Goal: Information Seeking & Learning: Learn about a topic

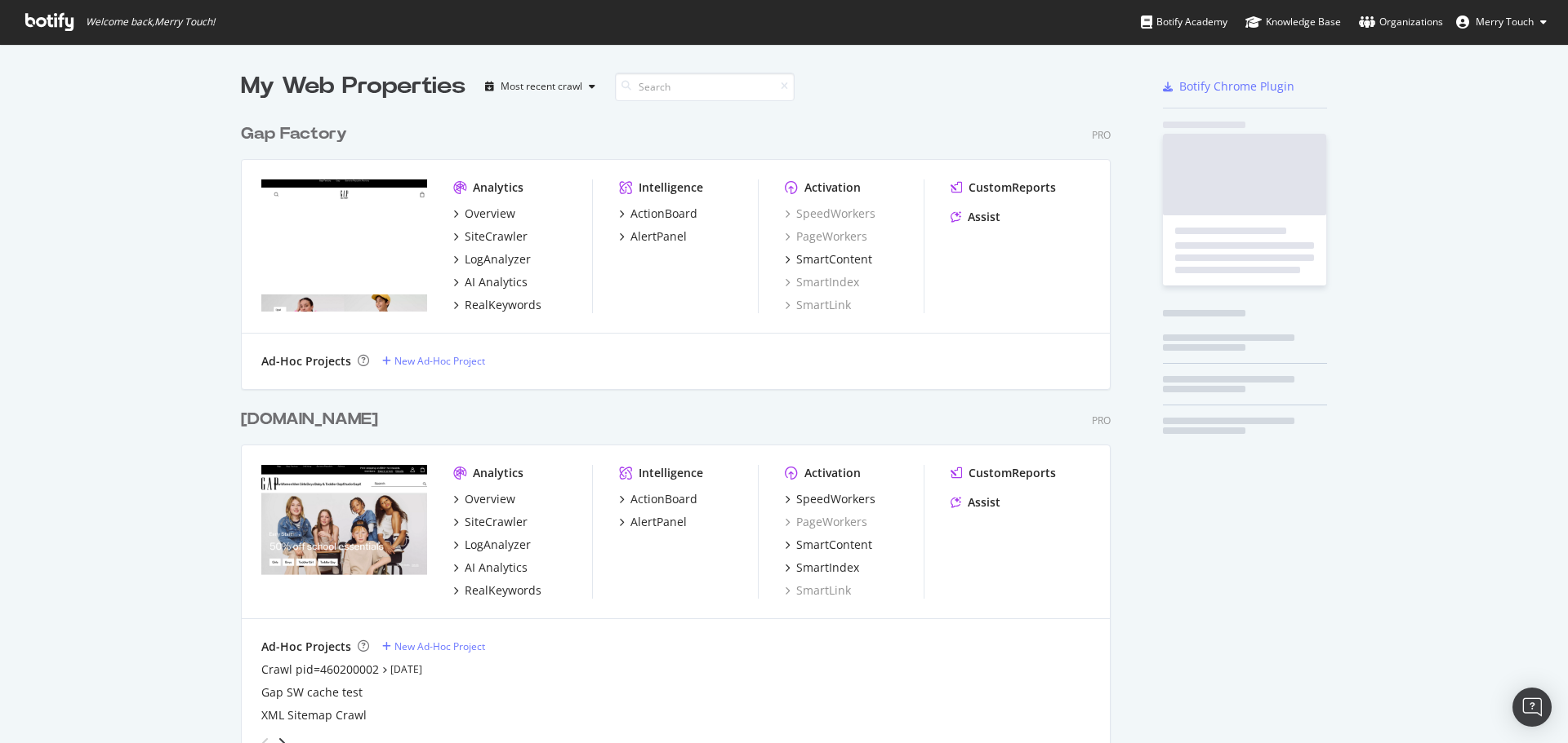
scroll to position [1868, 871]
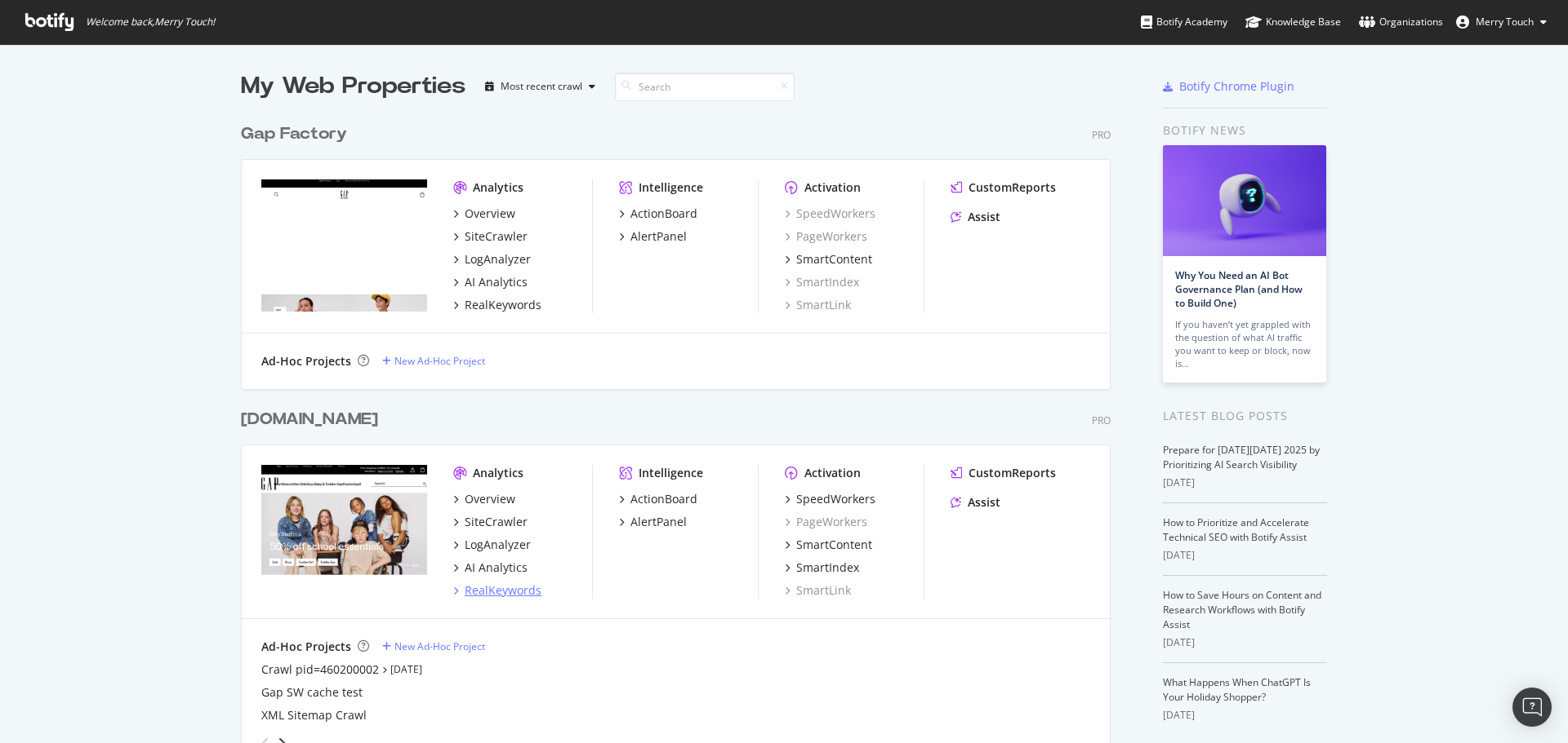
click at [512, 588] on div "RealKeywords" at bounding box center [503, 591] width 77 height 16
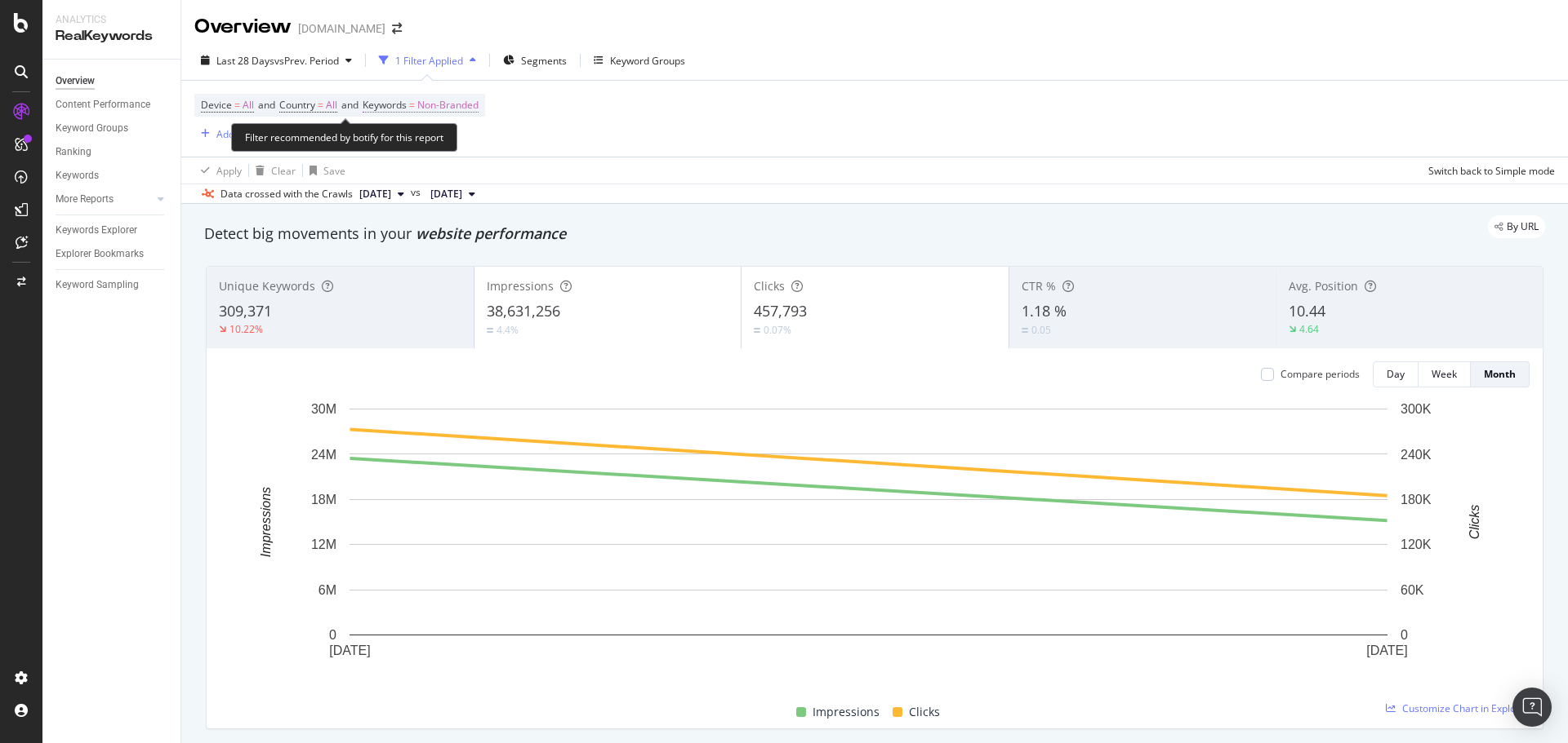
click at [466, 101] on span "Non-Branded" at bounding box center [447, 105] width 61 height 23
click at [420, 148] on span "Non-Branded" at bounding box center [420, 142] width 68 height 14
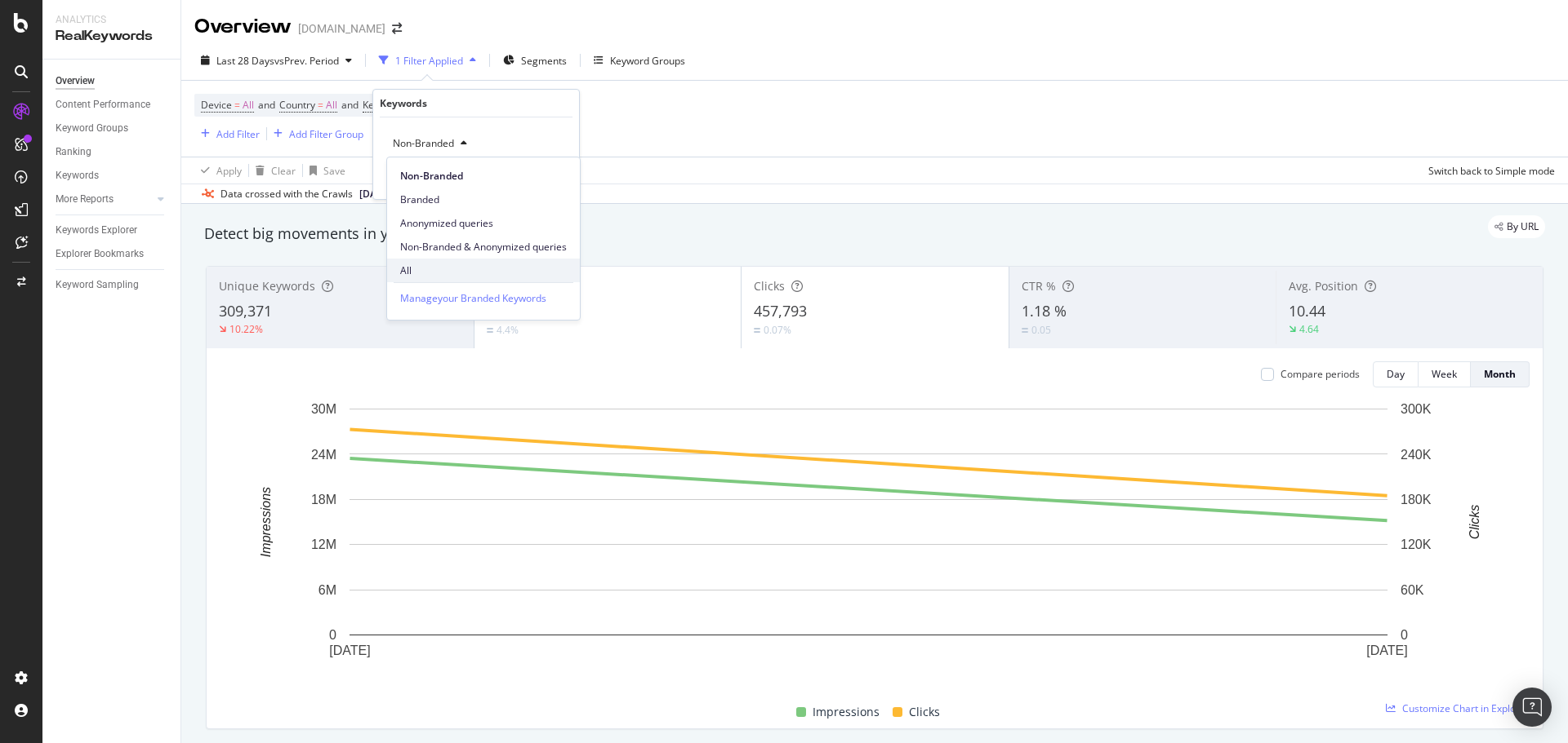
click at [410, 271] on span "All" at bounding box center [483, 271] width 167 height 14
click at [534, 179] on div "button" at bounding box center [530, 178] width 22 height 10
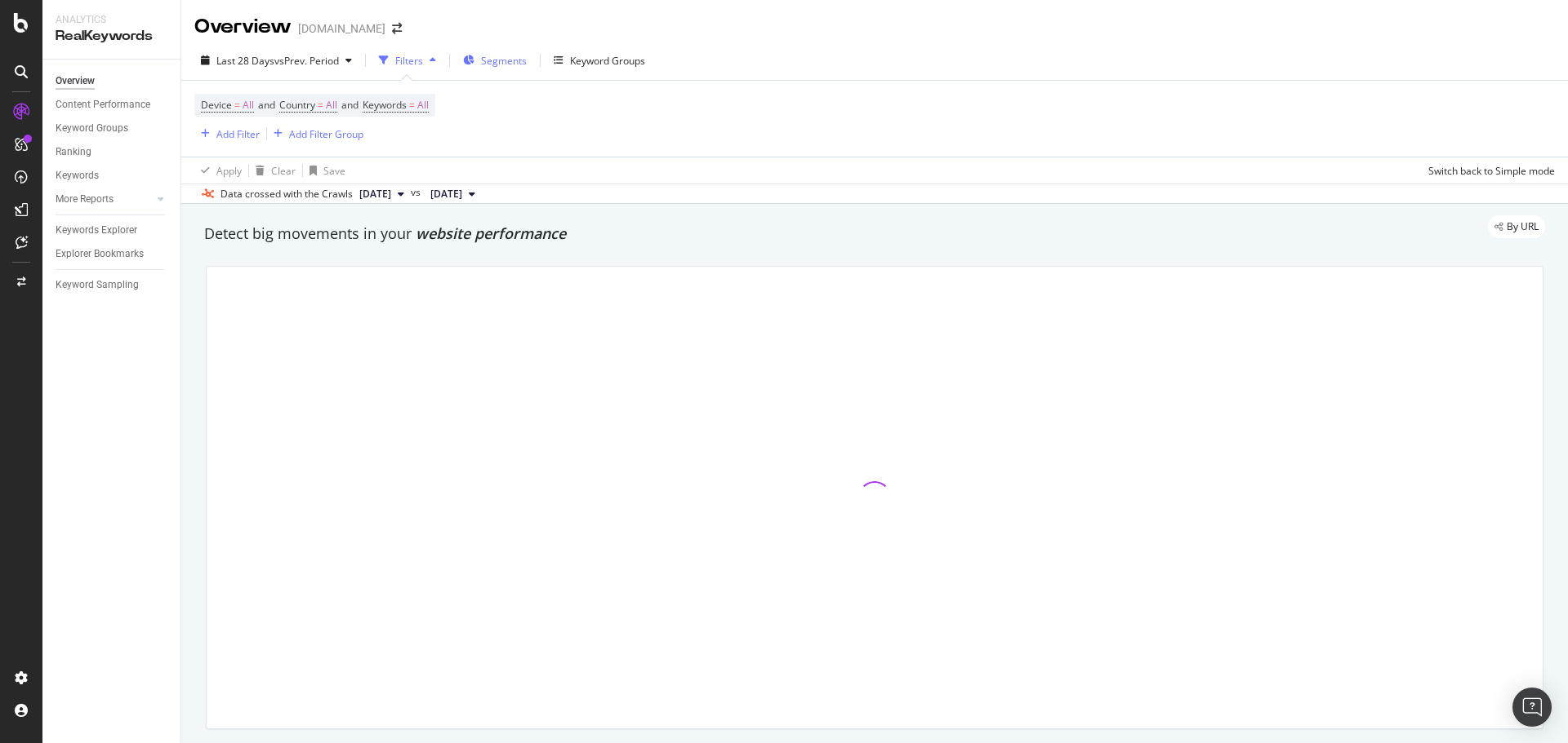
click at [492, 56] on span "Segments" at bounding box center [503, 60] width 46 height 14
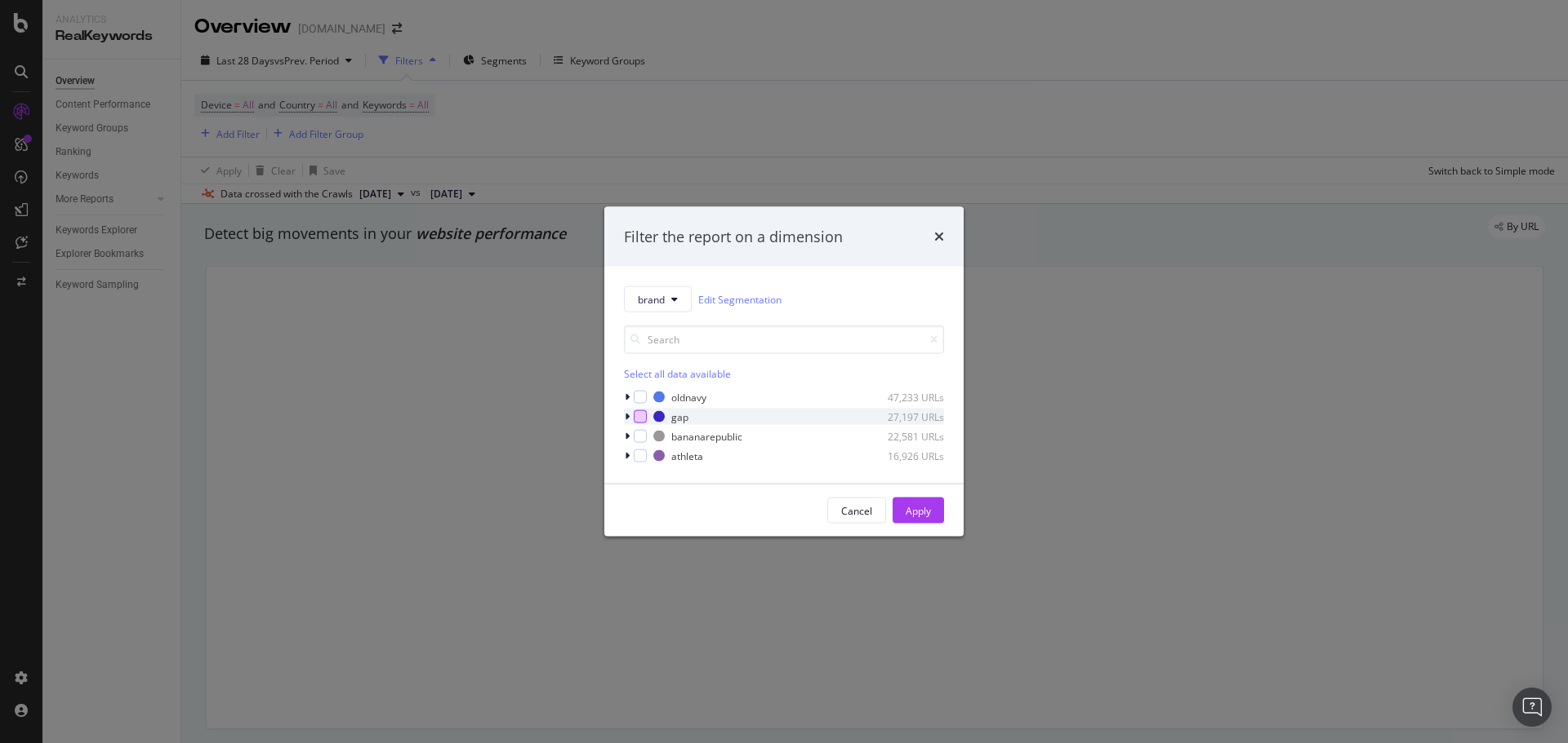
click at [642, 416] on div "modal" at bounding box center [640, 417] width 13 height 13
click at [927, 528] on div "Cancel Apply" at bounding box center [784, 511] width 359 height 52
click at [928, 513] on div "Apply" at bounding box center [918, 509] width 25 height 14
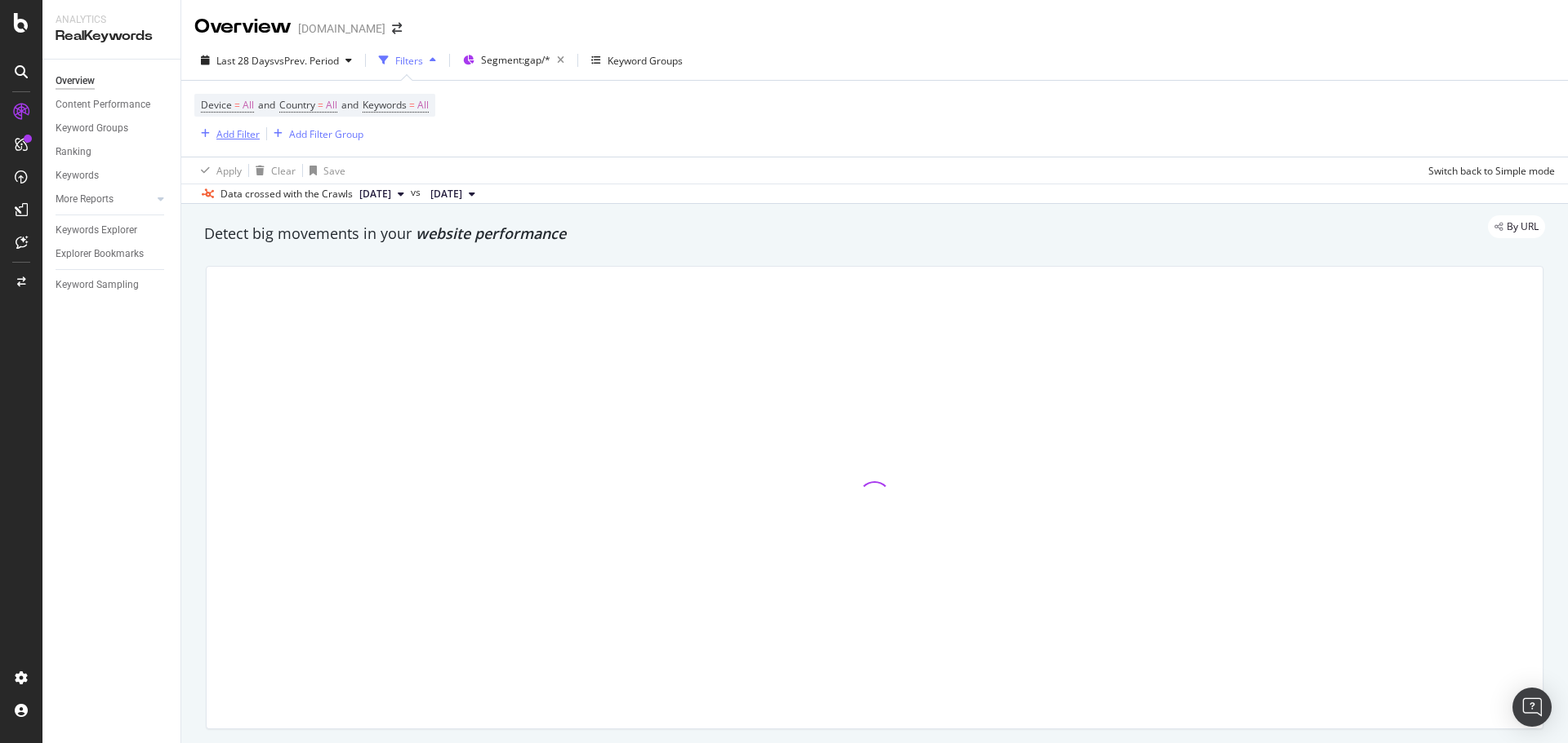
click at [236, 134] on div "Add Filter" at bounding box center [238, 133] width 43 height 14
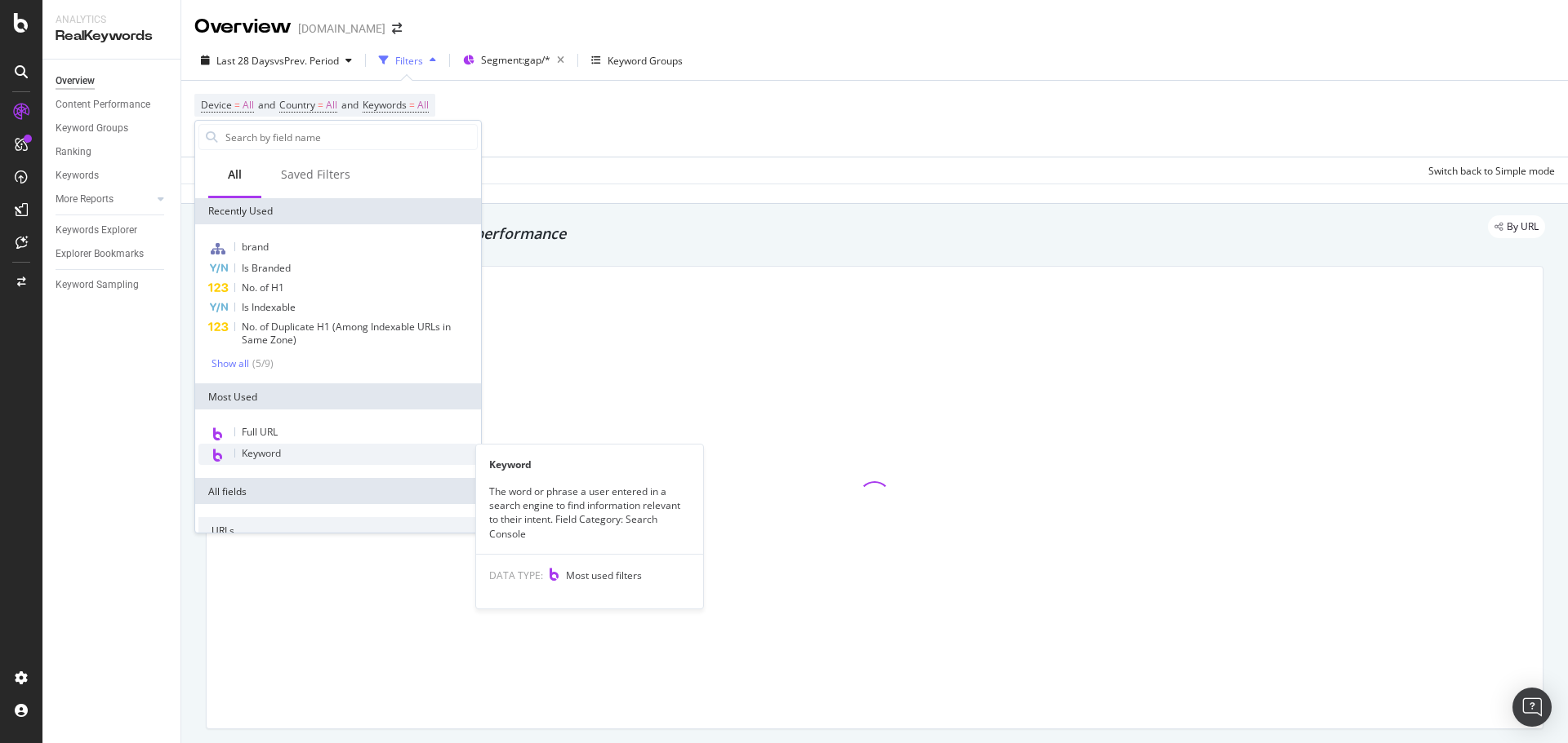
click at [267, 457] on span "Keyword" at bounding box center [261, 453] width 39 height 14
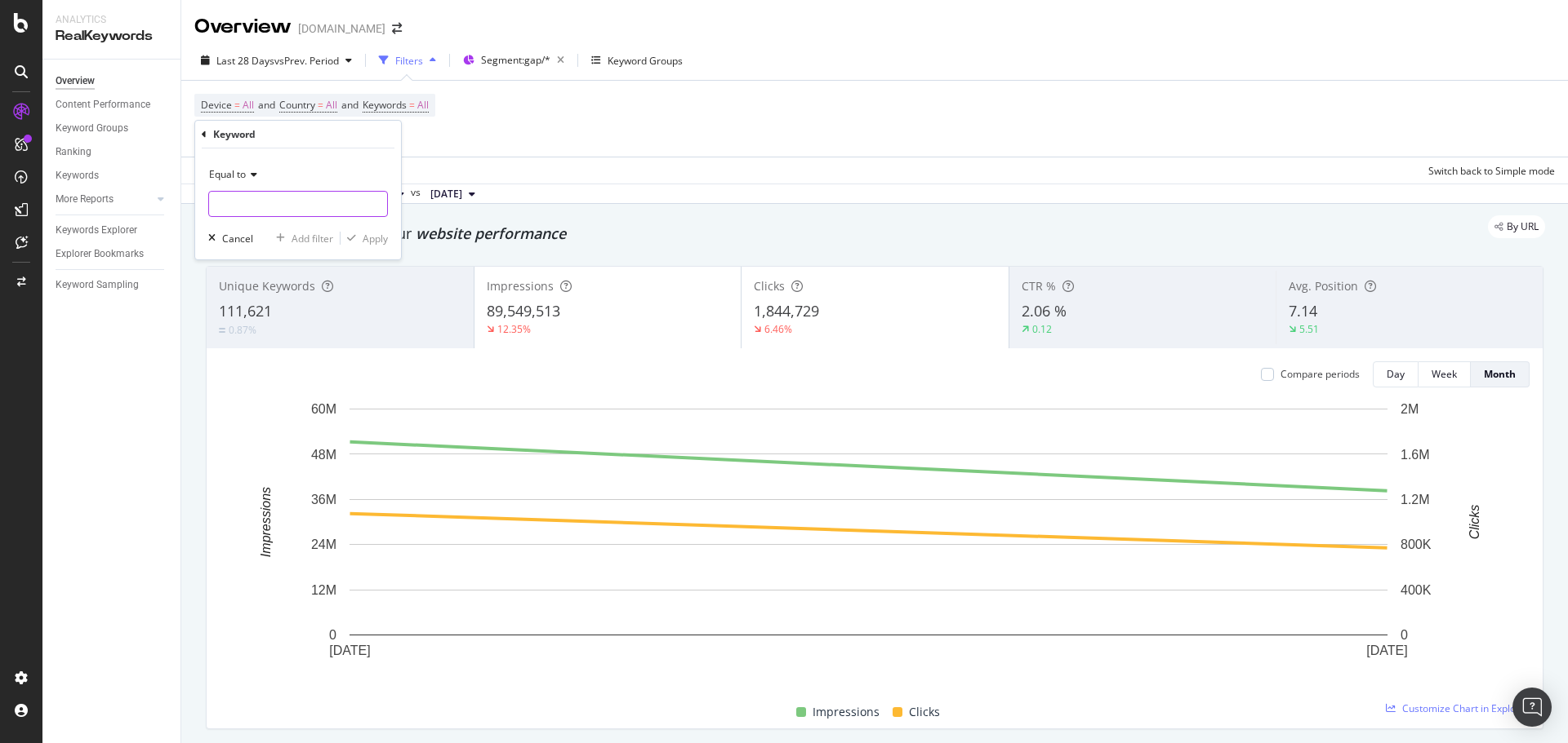
click at [245, 196] on input "text" at bounding box center [298, 204] width 178 height 26
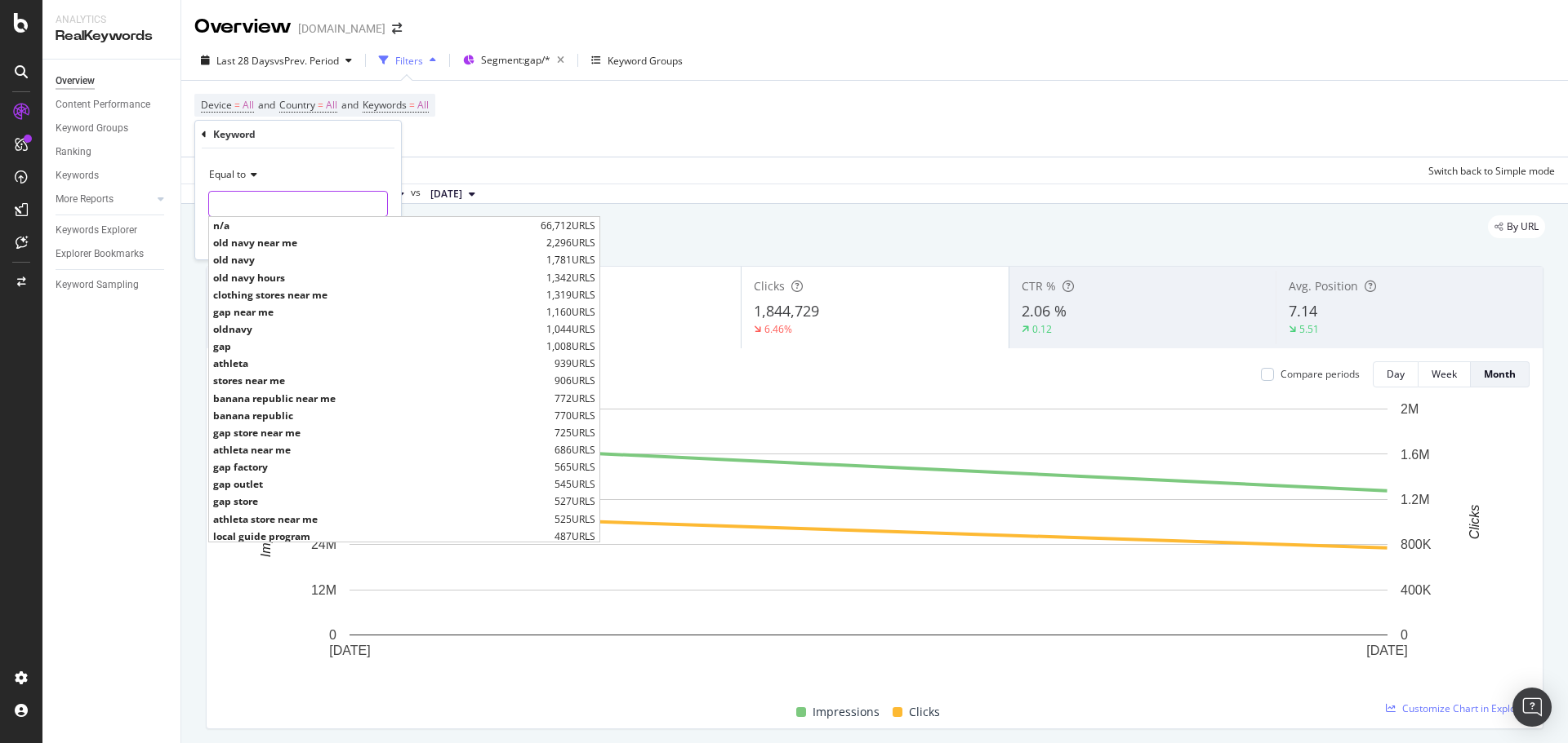
click at [254, 210] on input "text" at bounding box center [298, 204] width 178 height 26
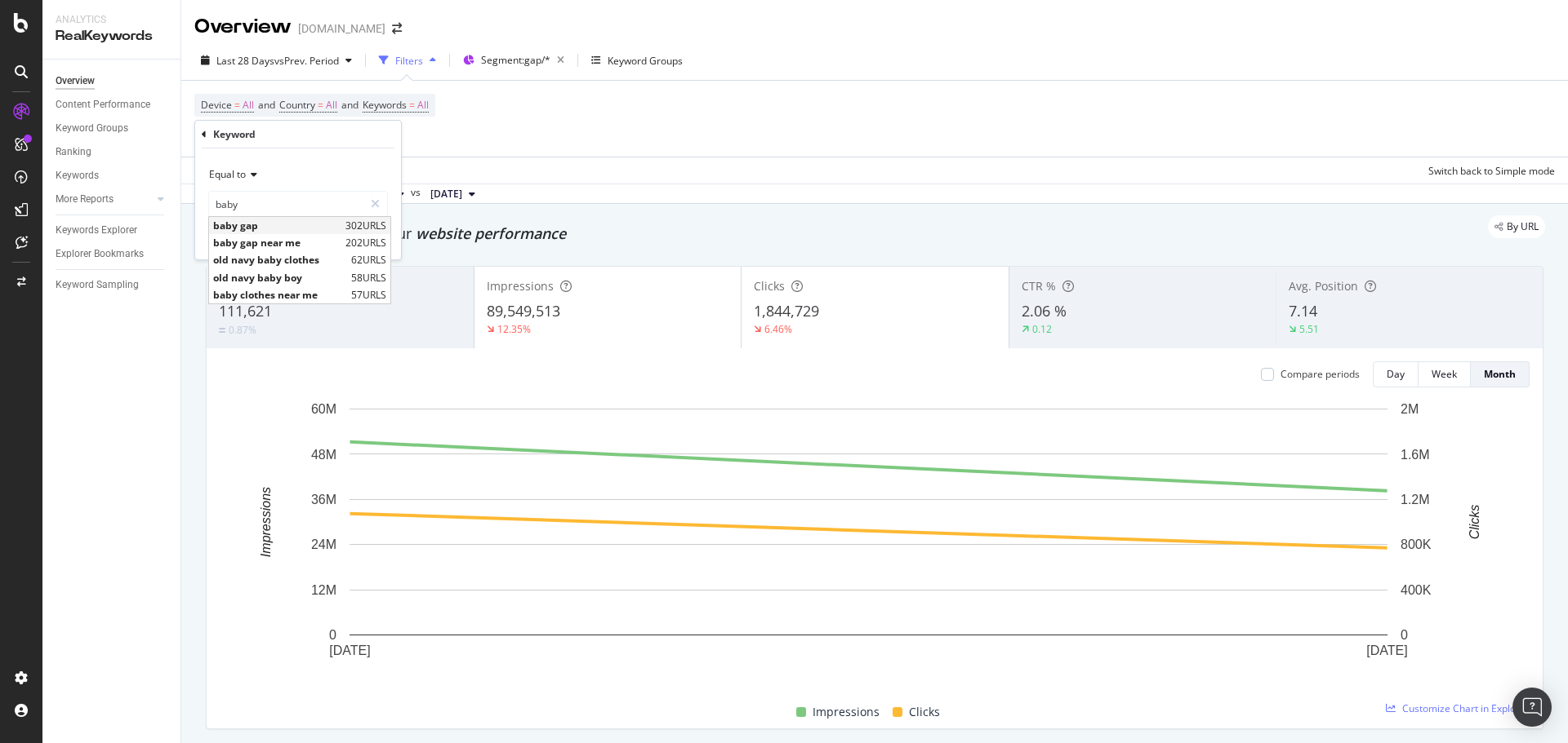
click at [256, 230] on span "baby gap" at bounding box center [277, 225] width 128 height 14
type input "baby gap"
click at [374, 232] on div "Apply" at bounding box center [375, 238] width 25 height 14
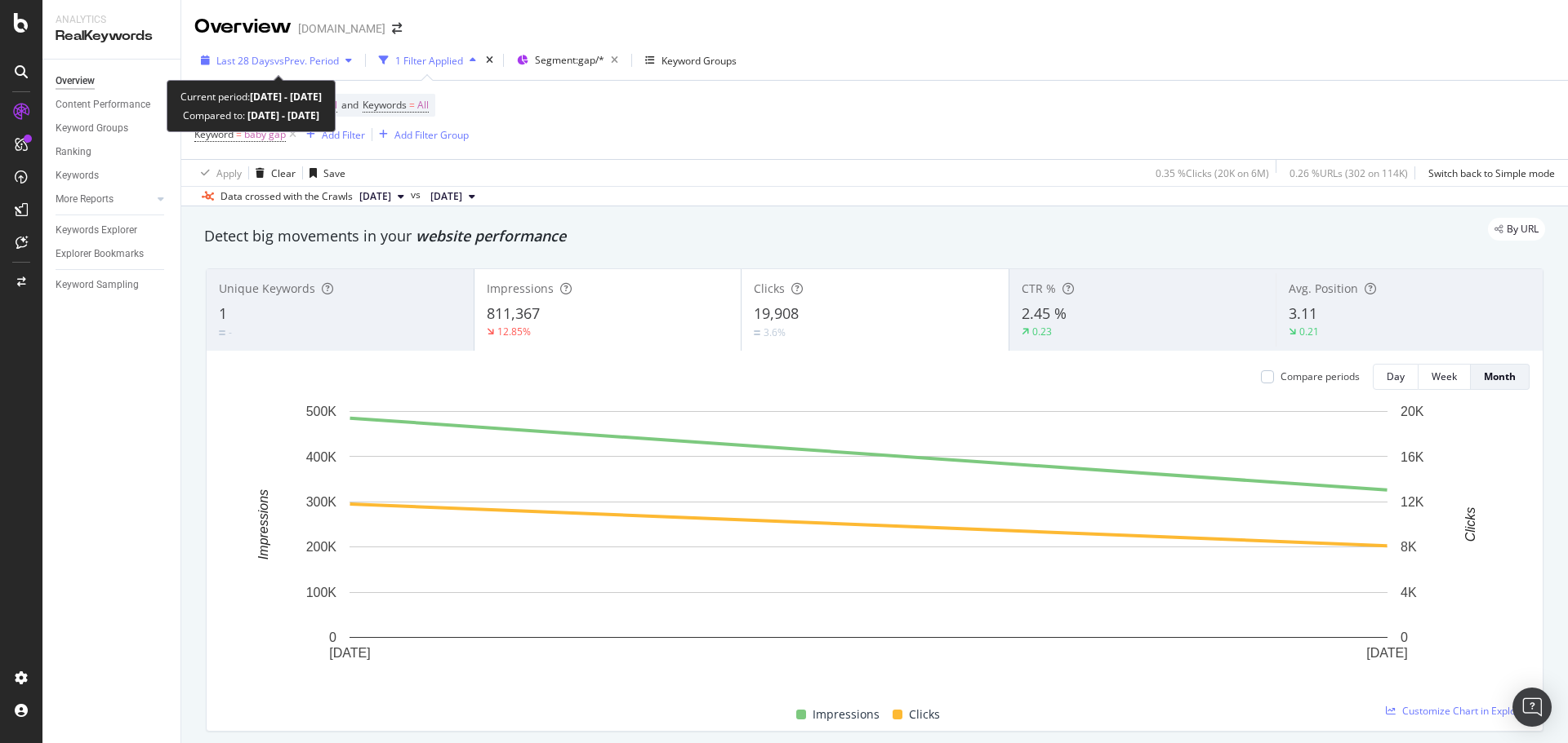
click at [301, 58] on span "vs Prev. Period" at bounding box center [306, 60] width 64 height 14
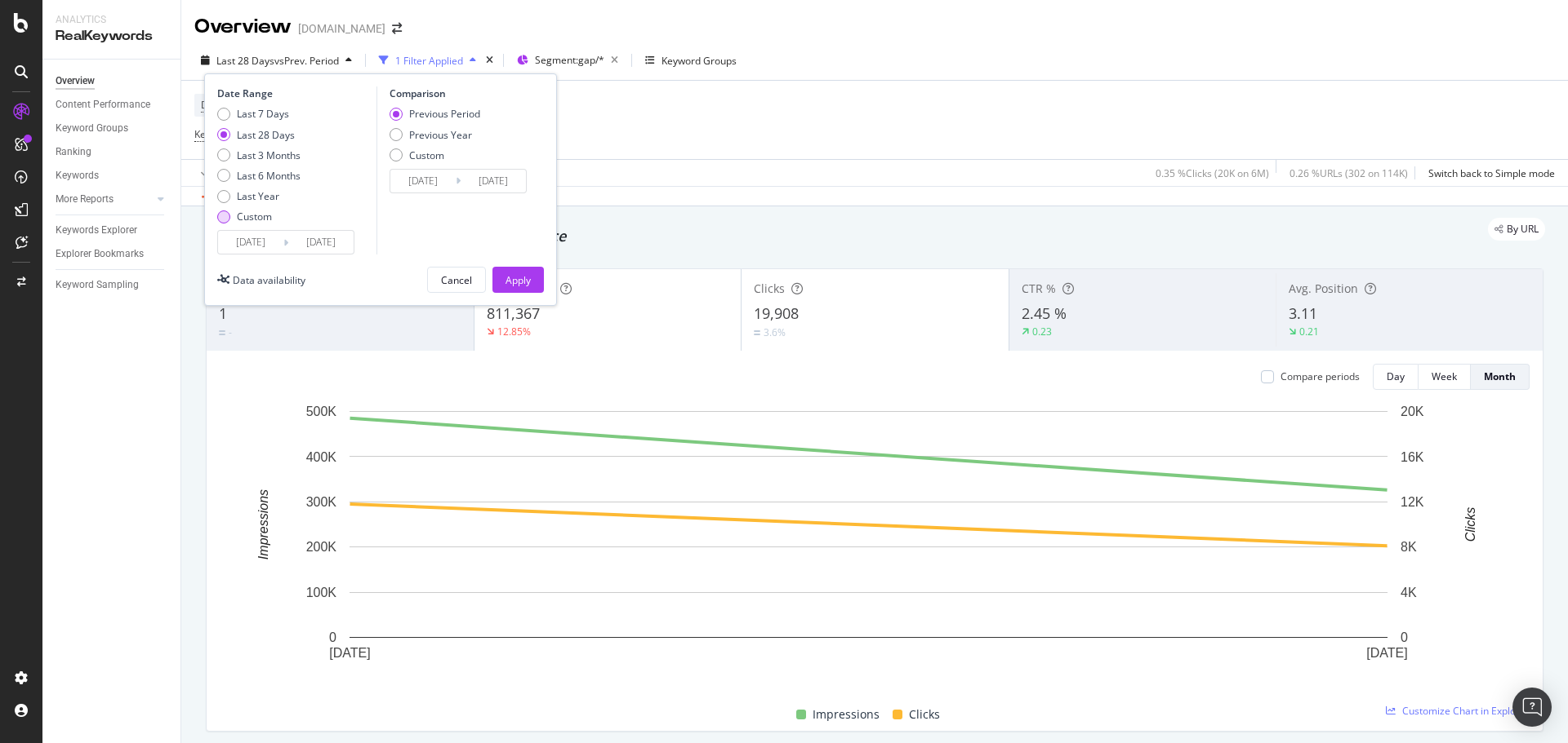
click at [264, 219] on div "Custom" at bounding box center [254, 216] width 35 height 14
click at [260, 242] on input "[DATE]" at bounding box center [251, 242] width 65 height 23
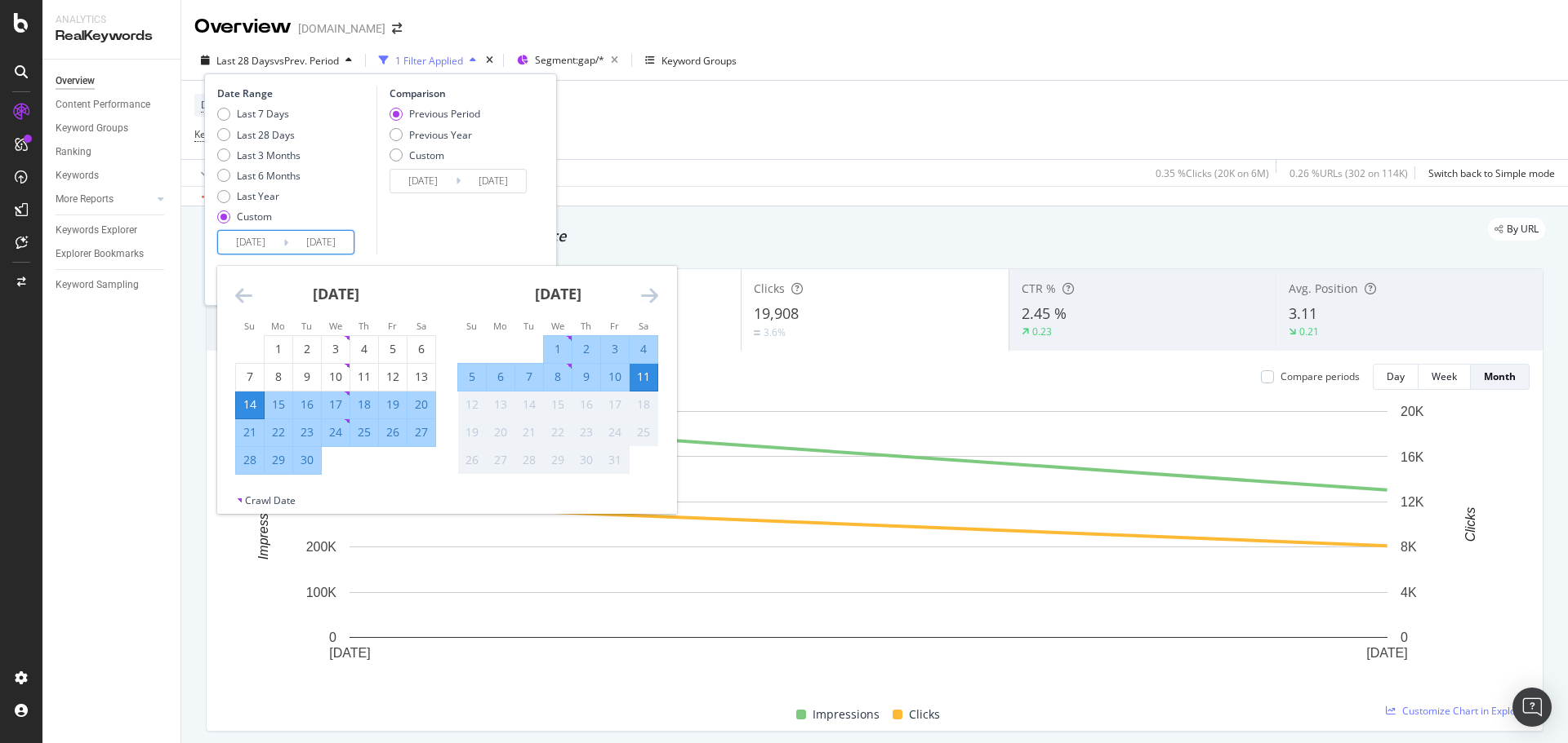
click at [242, 300] on icon "Move backward to switch to the previous month." at bounding box center [244, 296] width 17 height 20
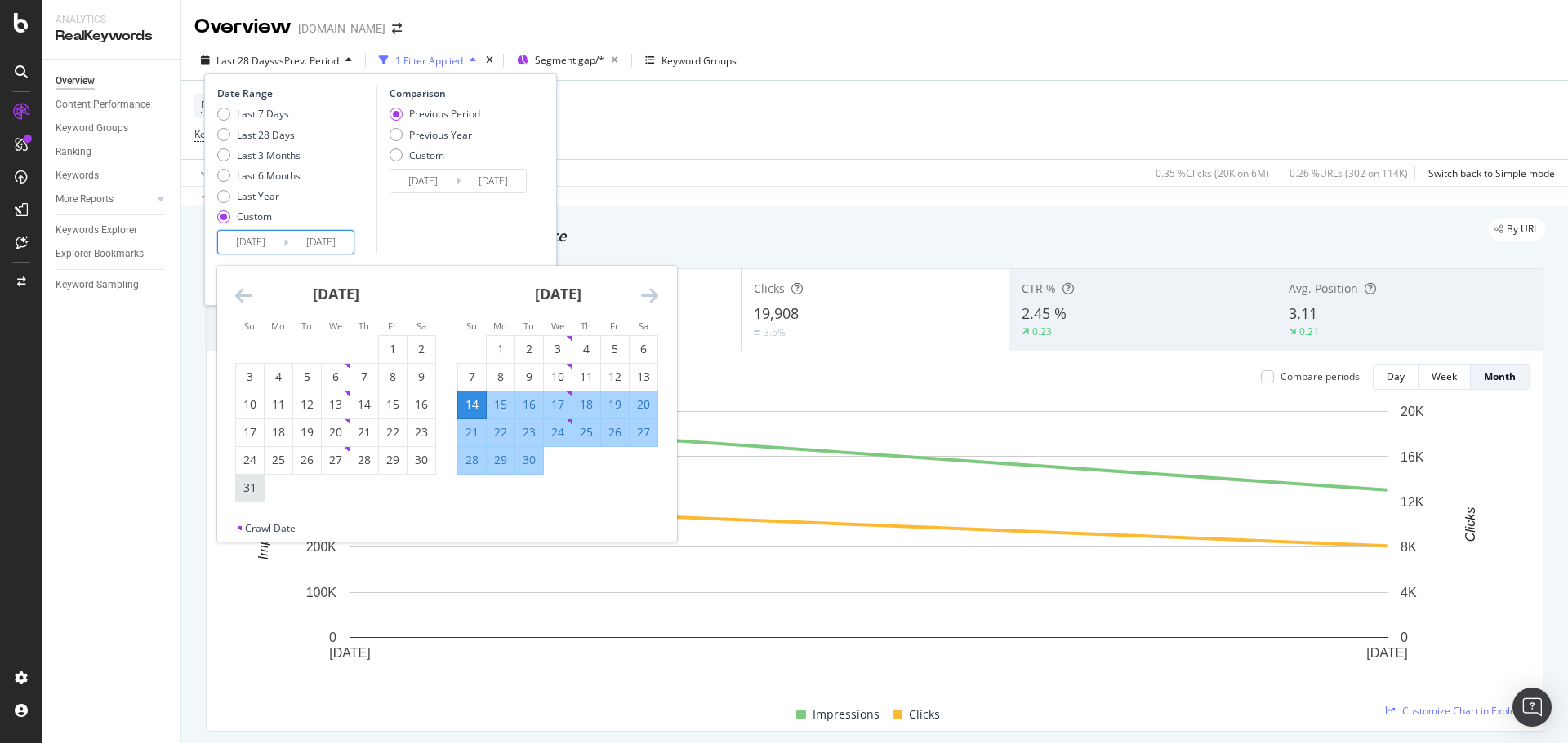
click at [253, 484] on div "31" at bounding box center [250, 488] width 28 height 16
type input "[DATE]"
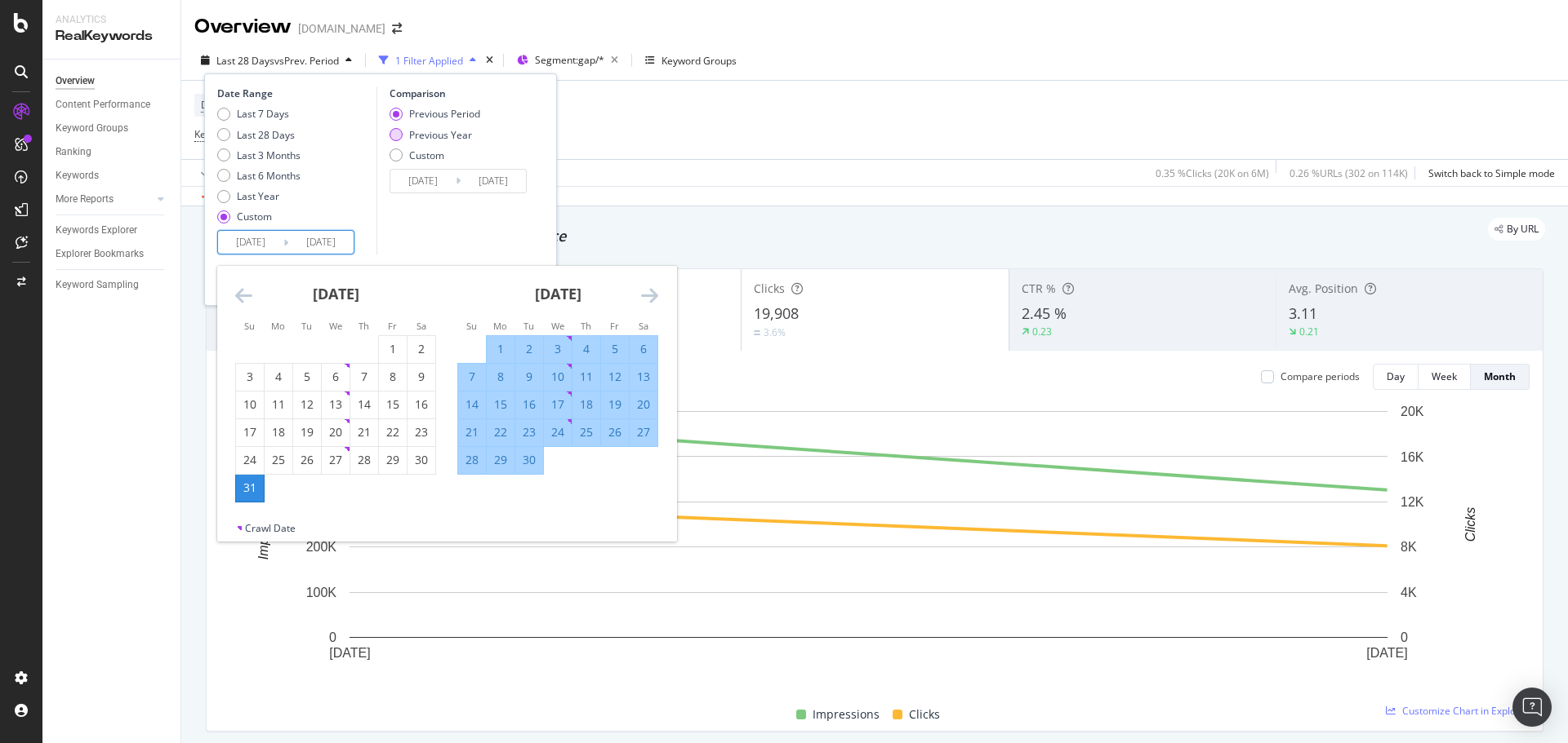
click at [460, 135] on div "Previous Year" at bounding box center [440, 134] width 63 height 14
type input "[DATE]"
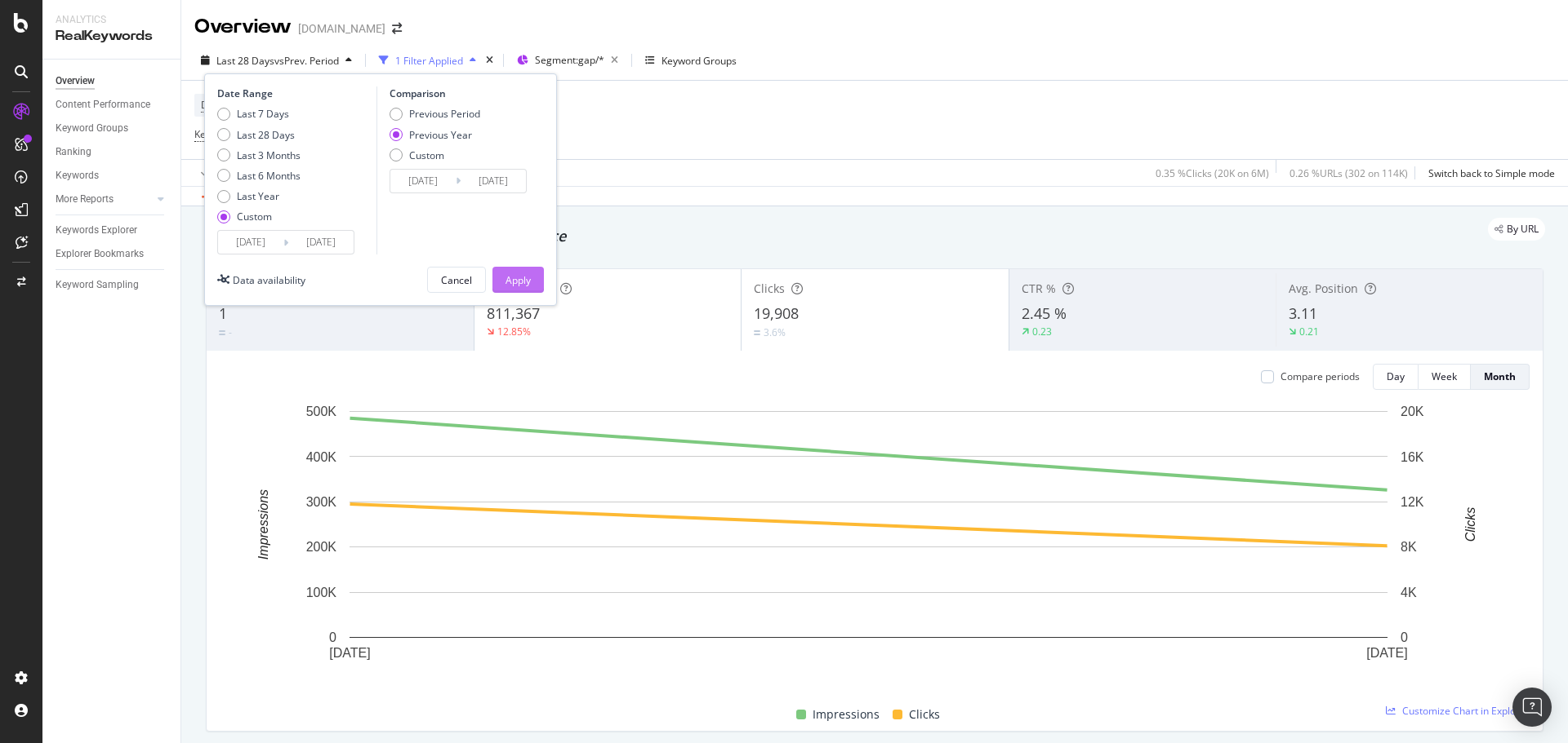
click at [521, 280] on div "Apply" at bounding box center [518, 280] width 25 height 14
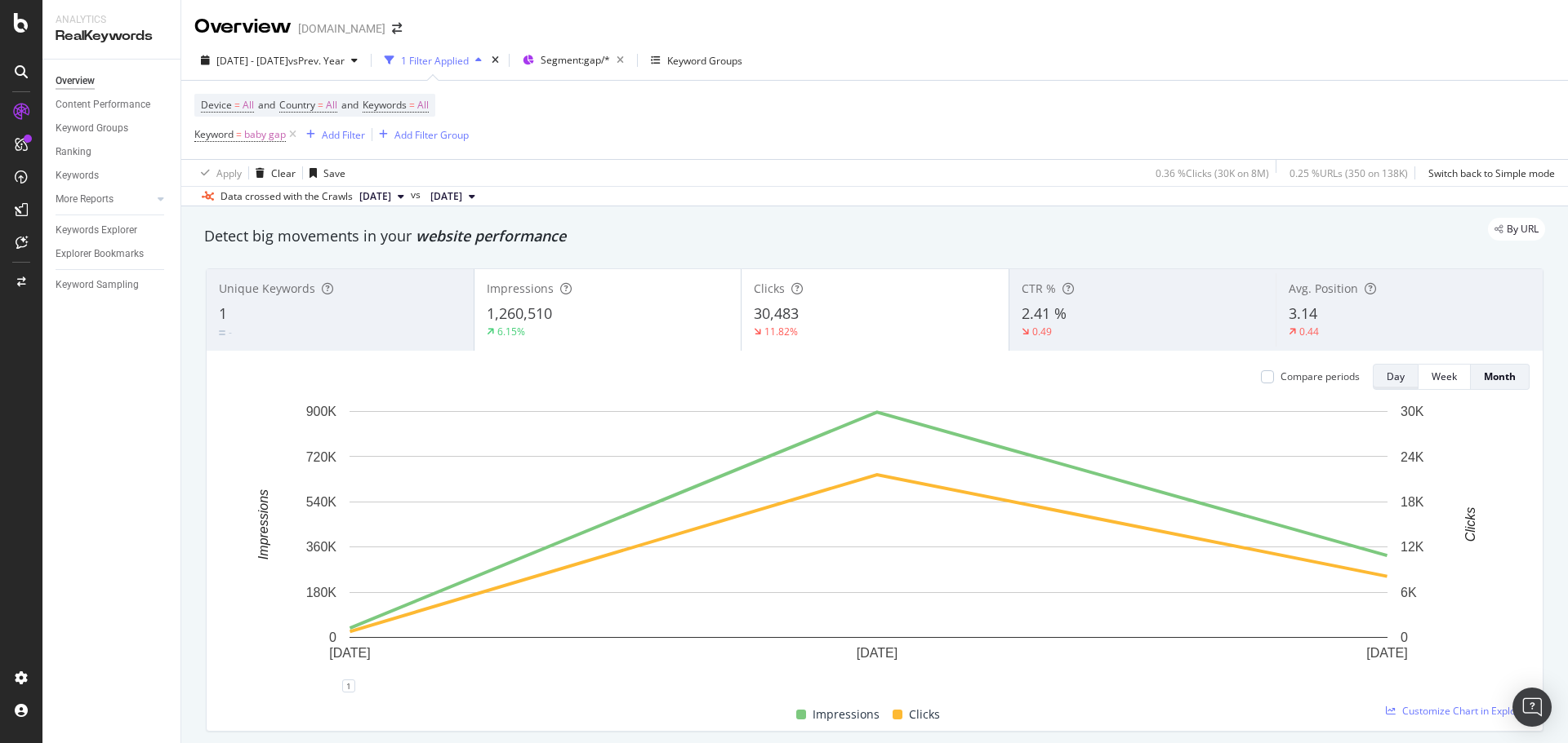
click at [1387, 383] on div "Day" at bounding box center [1396, 376] width 18 height 14
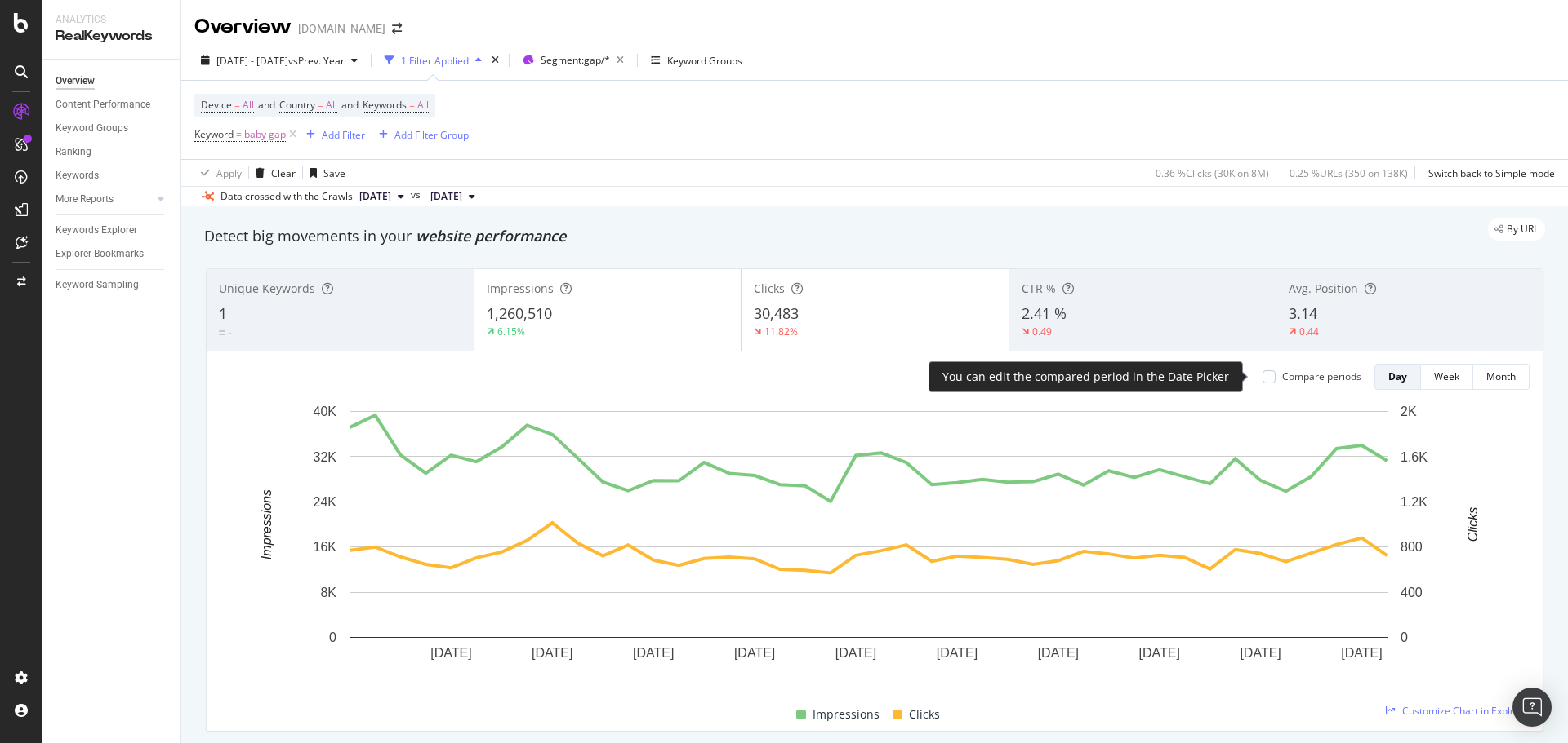
click at [1316, 381] on div "Compare periods" at bounding box center [1322, 376] width 79 height 14
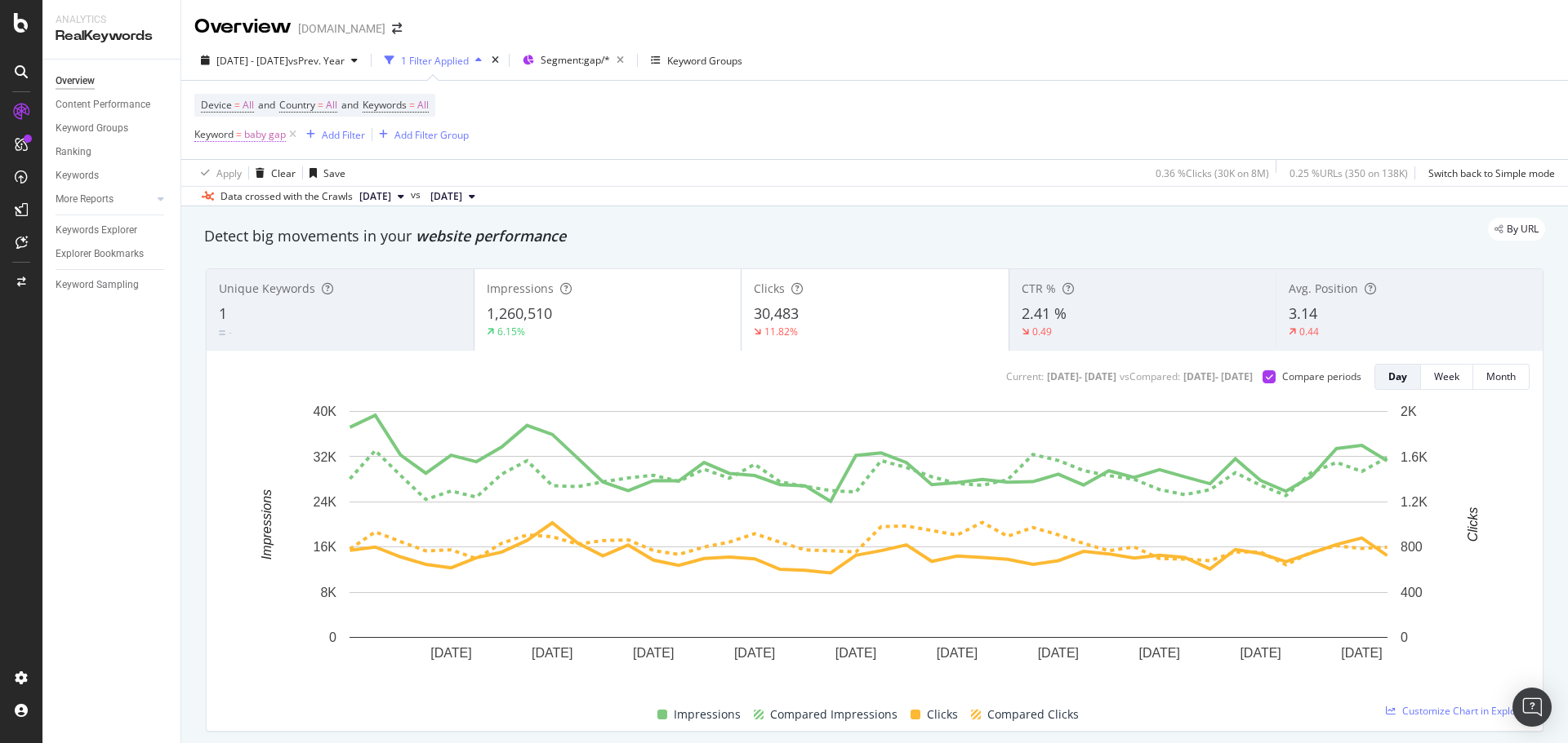
click at [271, 127] on span "baby gap" at bounding box center [265, 134] width 42 height 23
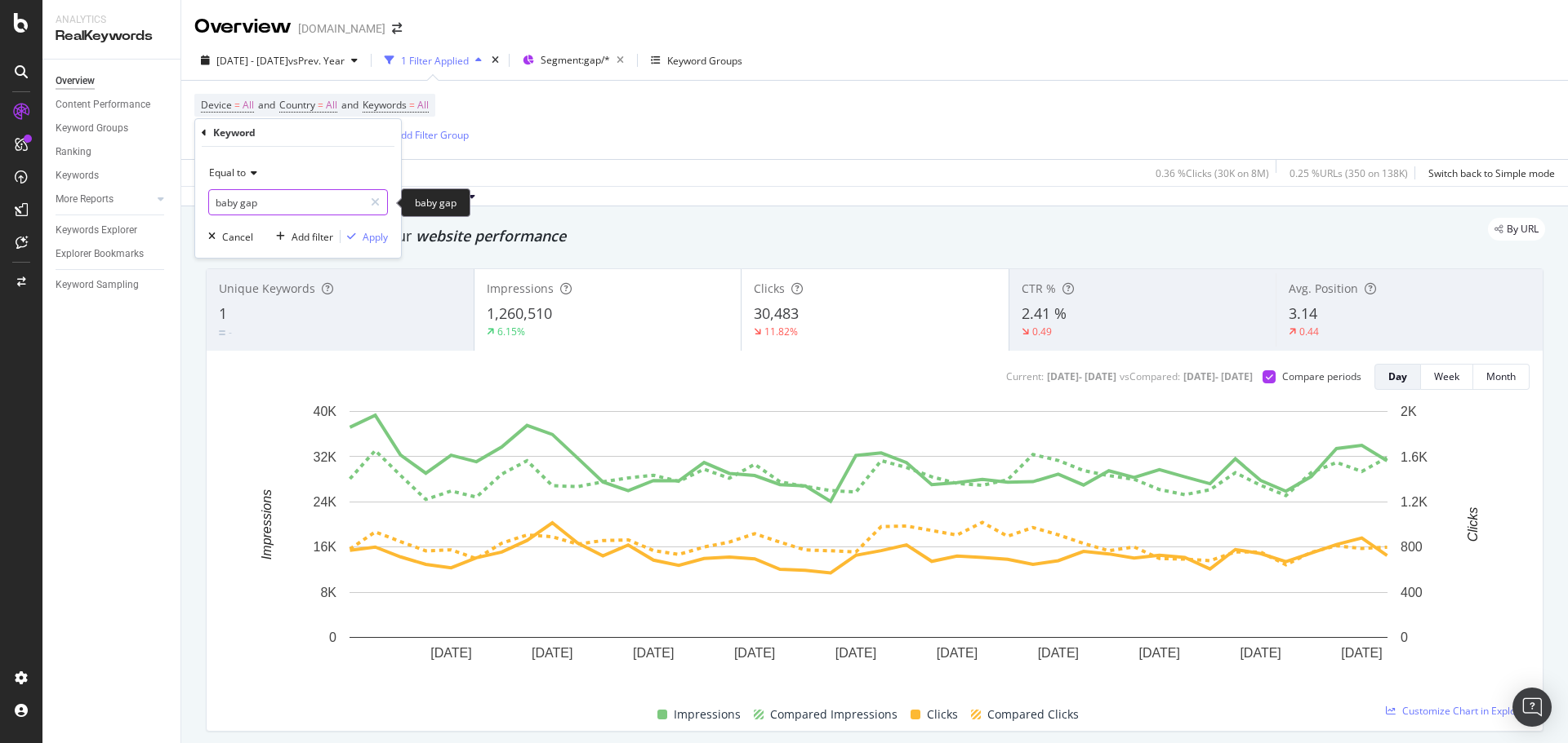
click at [285, 200] on input "baby gap" at bounding box center [286, 202] width 154 height 26
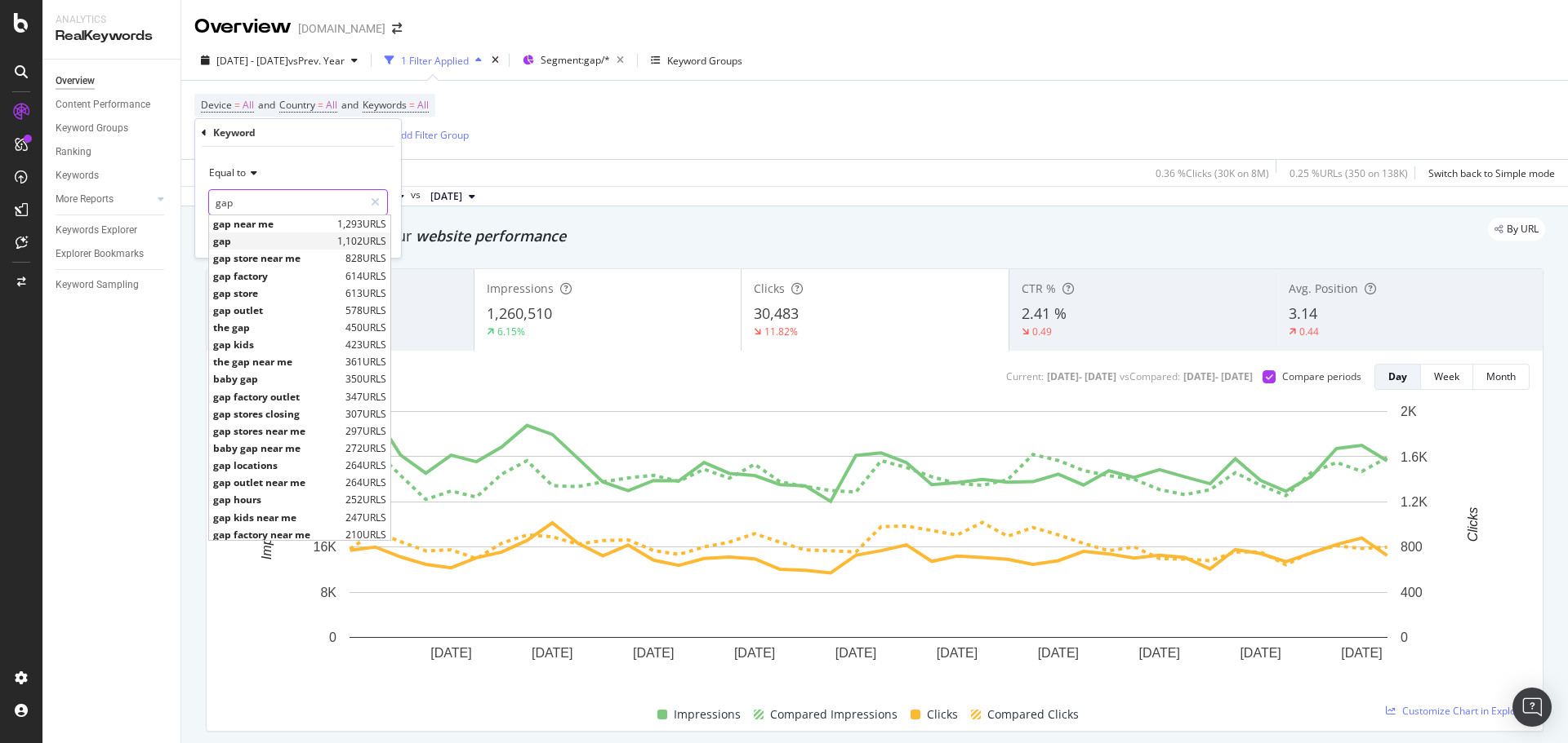
type input "gap"
click at [280, 240] on span "gap" at bounding box center [272, 241] width 120 height 14
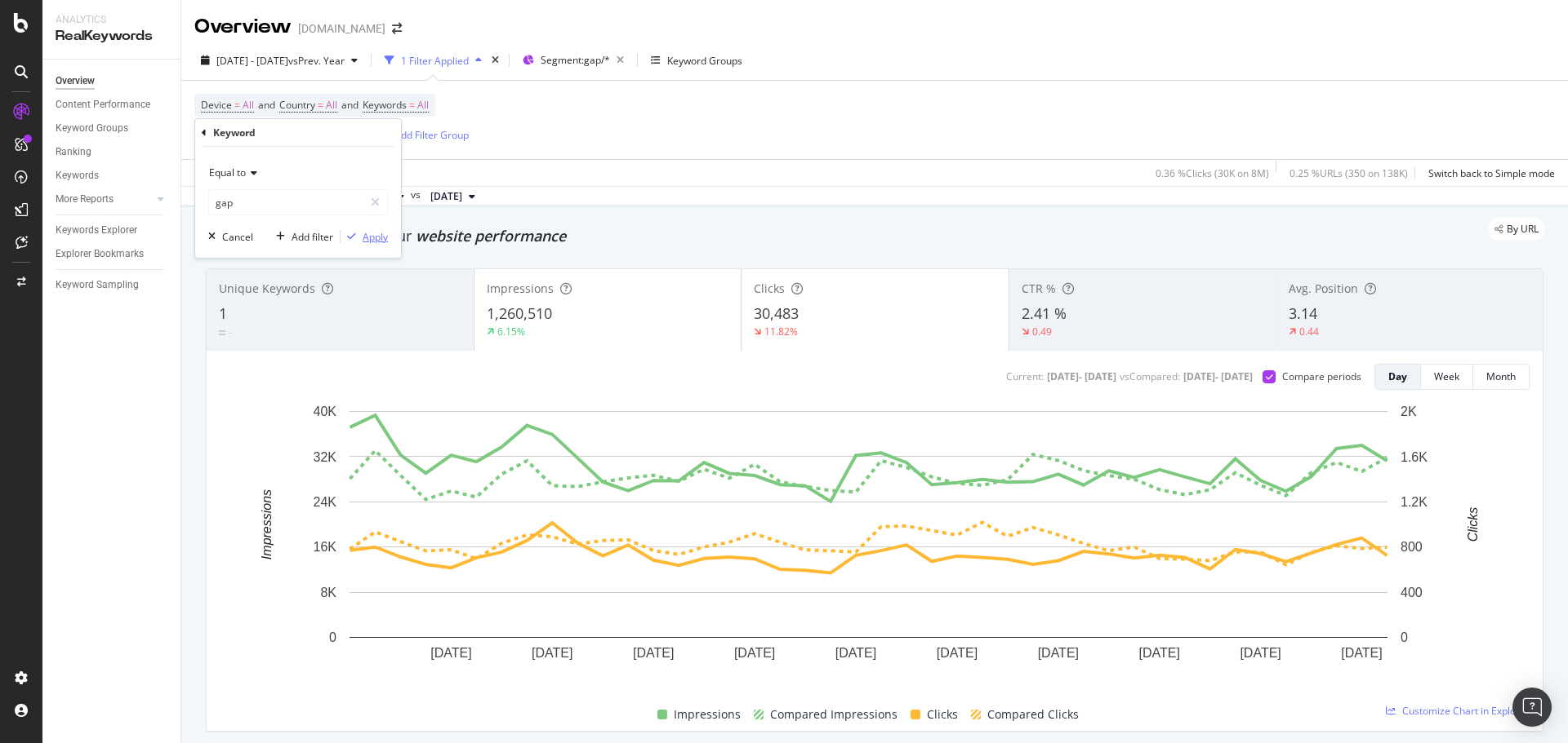
click at [379, 236] on div "Apply" at bounding box center [375, 236] width 25 height 14
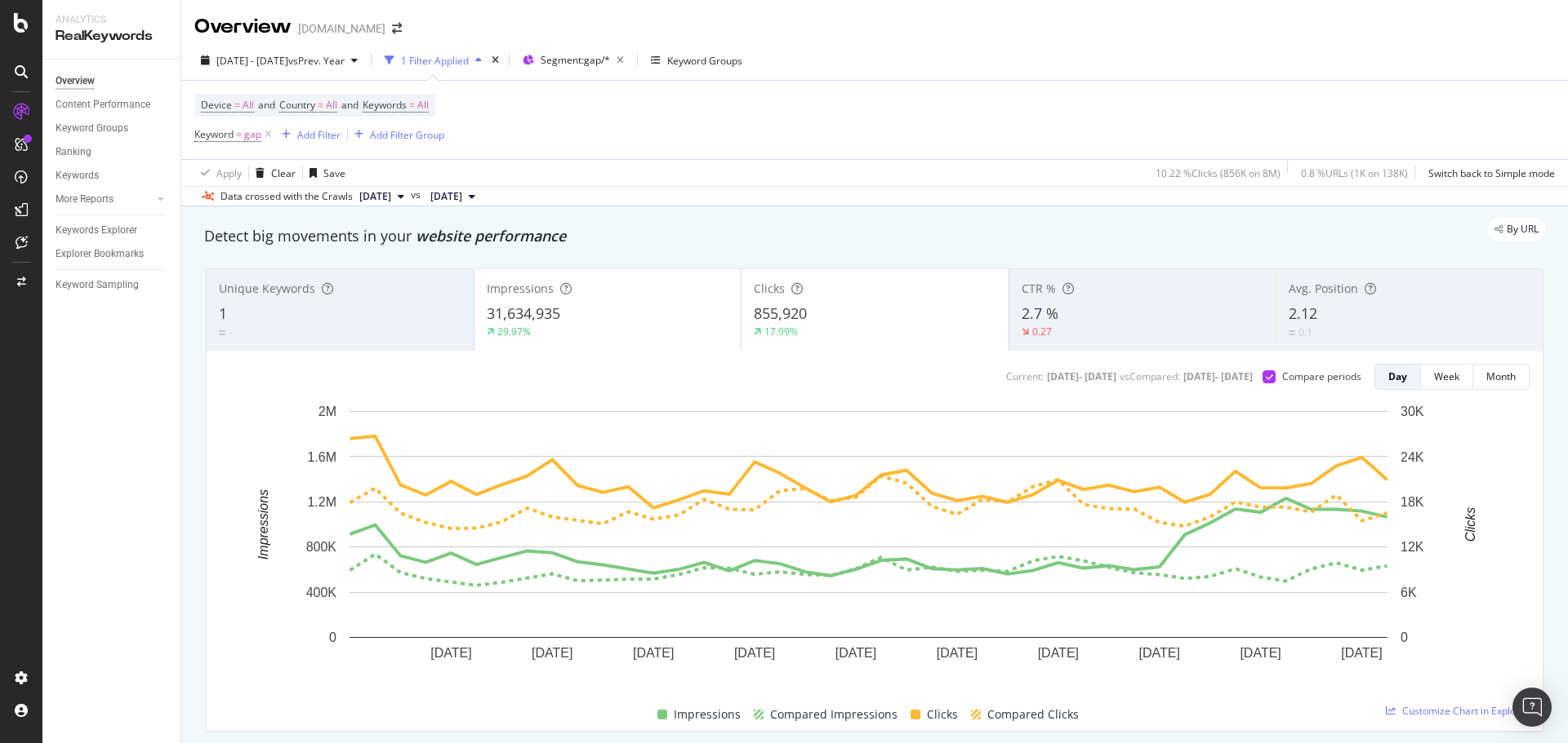
click at [1080, 23] on div "Overview [DOMAIN_NAME]" at bounding box center [874, 20] width 1387 height 41
click at [254, 142] on span "gap" at bounding box center [253, 134] width 17 height 23
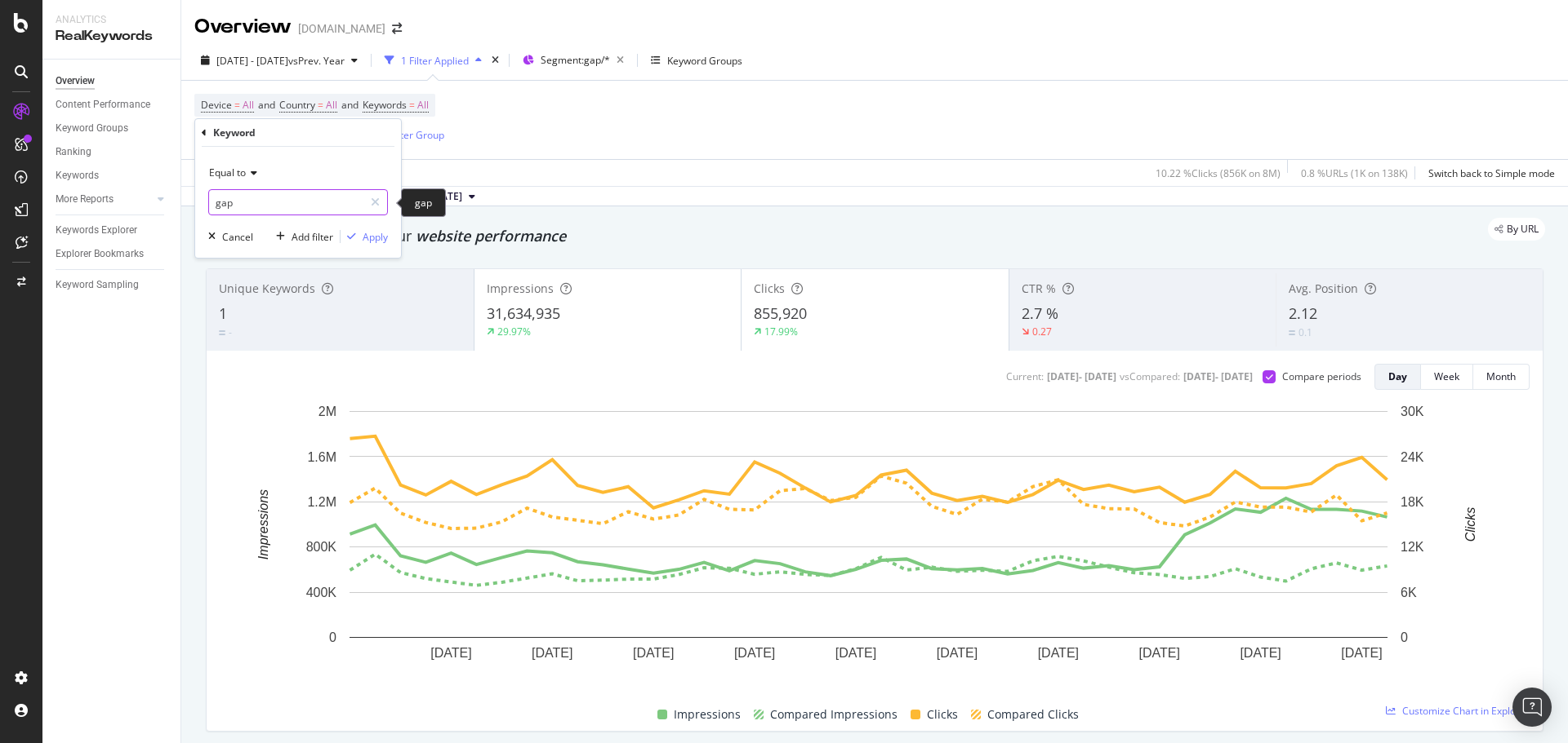
click at [263, 201] on input "gap" at bounding box center [286, 202] width 154 height 26
click at [261, 233] on div "gap kids near me 247 URLS" at bounding box center [300, 241] width 181 height 17
click at [261, 233] on div "Cancel Add filter Apply" at bounding box center [295, 236] width 186 height 16
click at [261, 206] on input "gap kids near me" at bounding box center [286, 202] width 154 height 26
click at [253, 204] on input "gap kids near me" at bounding box center [286, 202] width 154 height 26
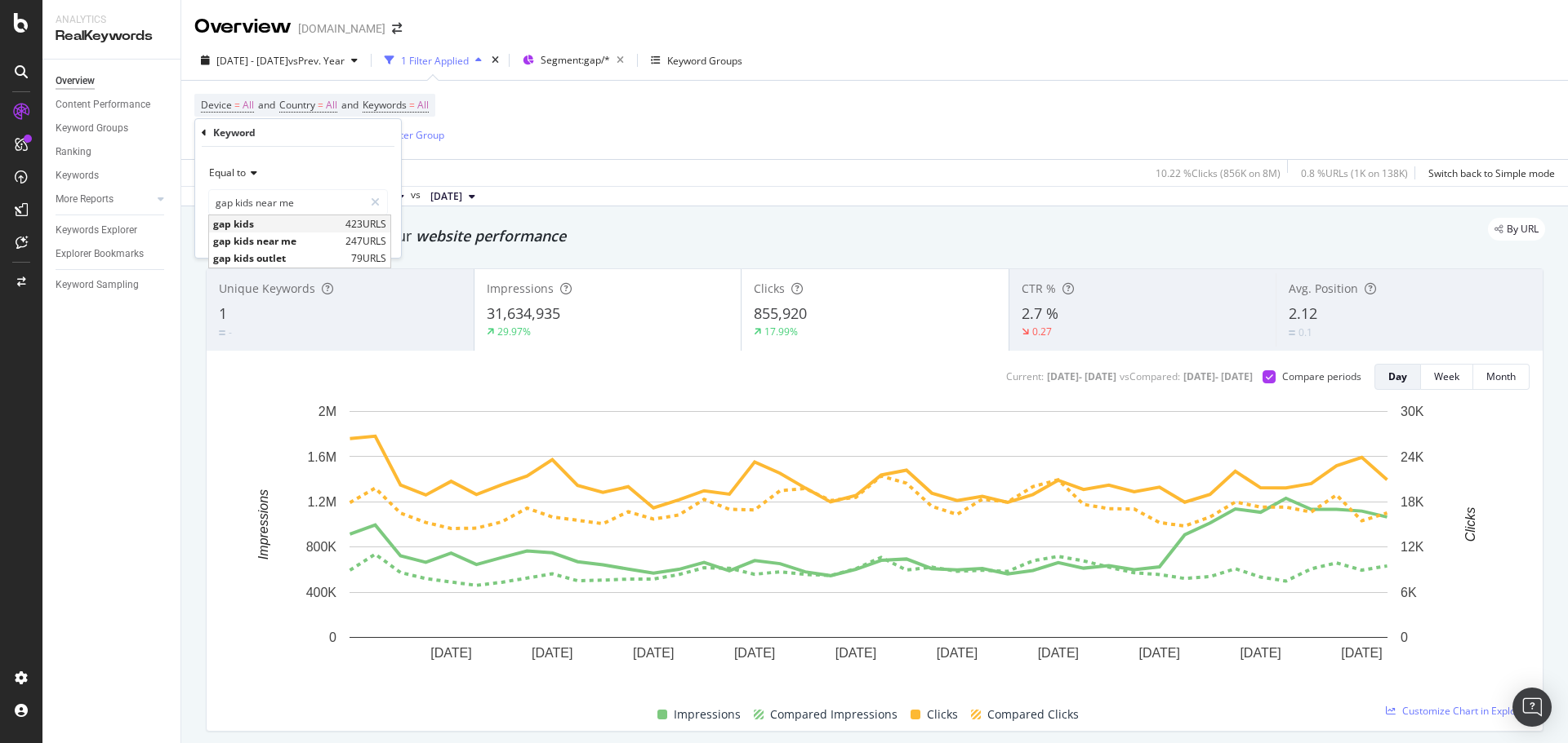
click at [246, 224] on span "gap kids" at bounding box center [277, 224] width 128 height 14
type input "gap kids"
click at [368, 236] on div "Apply" at bounding box center [375, 236] width 25 height 14
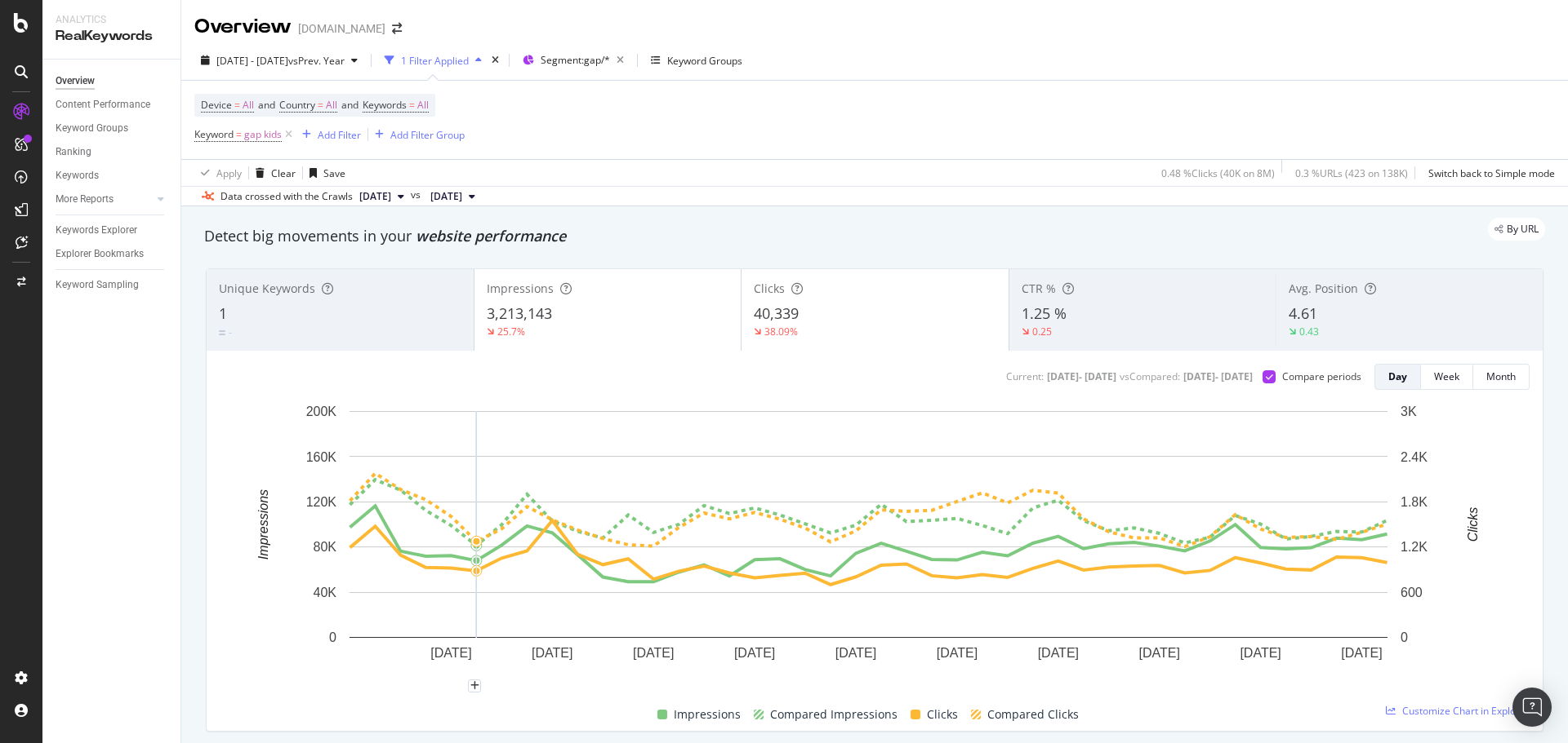
drag, startPoint x: 1252, startPoint y: 59, endPoint x: 1277, endPoint y: 2, distance: 62.2
click at [1252, 59] on div "[DATE] - [DATE] vs Prev. Year 1 Filter Applied Segment: gap/* Keyword Groups" at bounding box center [874, 63] width 1387 height 32
click at [1270, 67] on div "[DATE] - [DATE] vs Prev. Year 1 Filter Applied Segment: gap/* Keyword Groups" at bounding box center [874, 63] width 1387 height 32
